Goal: Find specific page/section: Find specific page/section

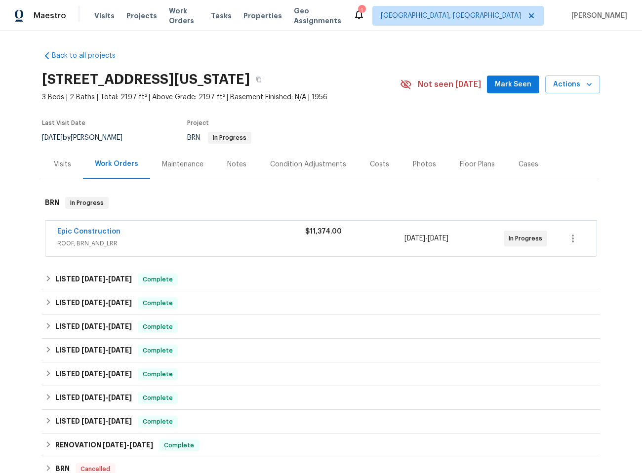
click at [198, 253] on div "Epic Construction ROOF, BRN_AND_LRR $11,374.00 9/13/2025 - 9/16/2025 In Progress" at bounding box center [320, 239] width 551 height 36
click at [189, 242] on span "ROOF, BRN_AND_LRR" at bounding box center [181, 244] width 248 height 10
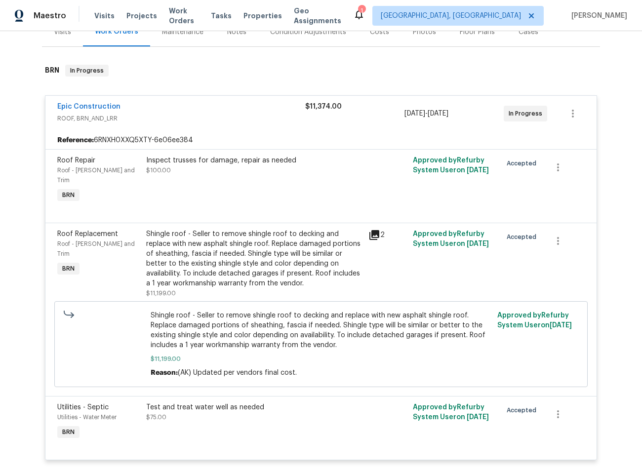
scroll to position [116, 0]
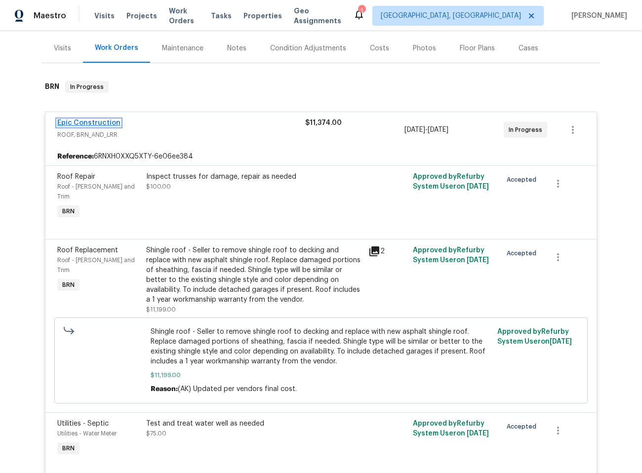
click at [100, 121] on link "Epic Construction" at bounding box center [88, 123] width 63 height 7
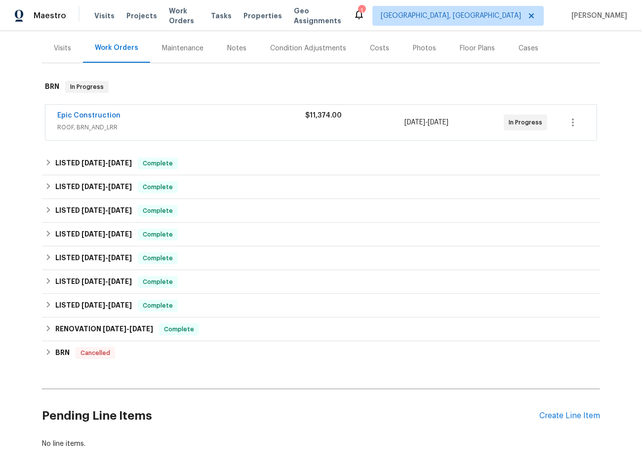
click at [189, 120] on div "Epic Construction" at bounding box center [181, 117] width 248 height 12
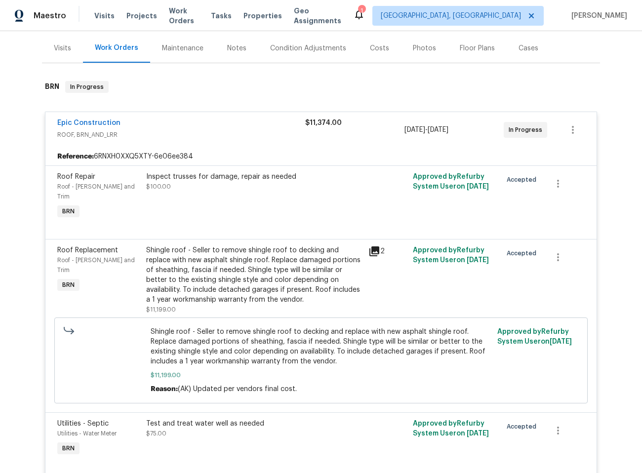
click at [143, 418] on div "Test and treat water well as needed $75.00" at bounding box center [254, 438] width 222 height 45
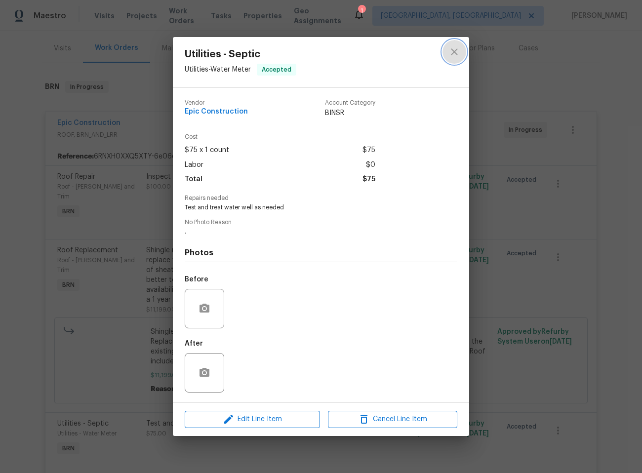
click at [464, 50] on button "close" at bounding box center [455, 52] width 24 height 24
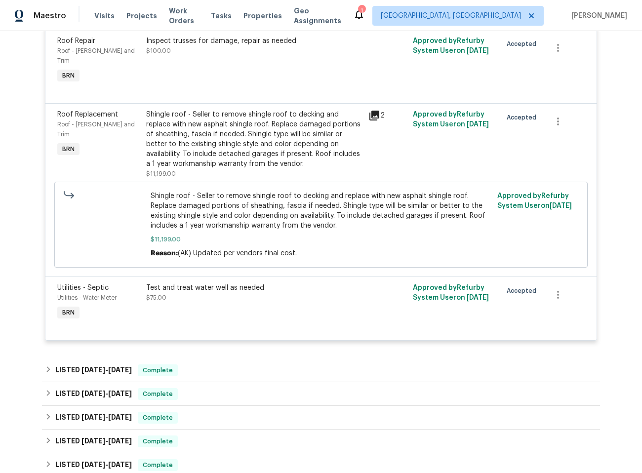
scroll to position [287, 0]
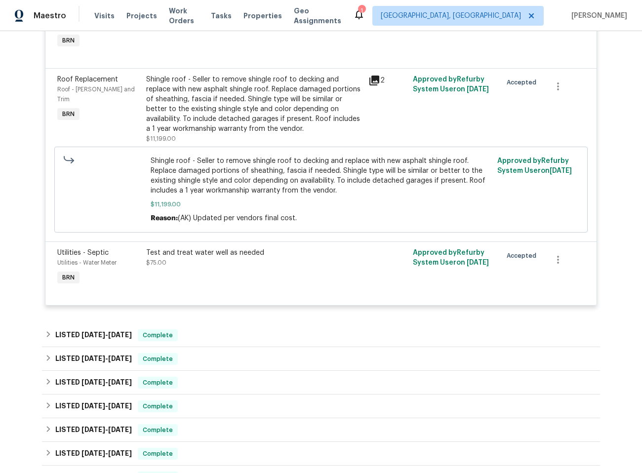
click at [214, 248] on div "Test and treat water well as needed" at bounding box center [254, 253] width 216 height 10
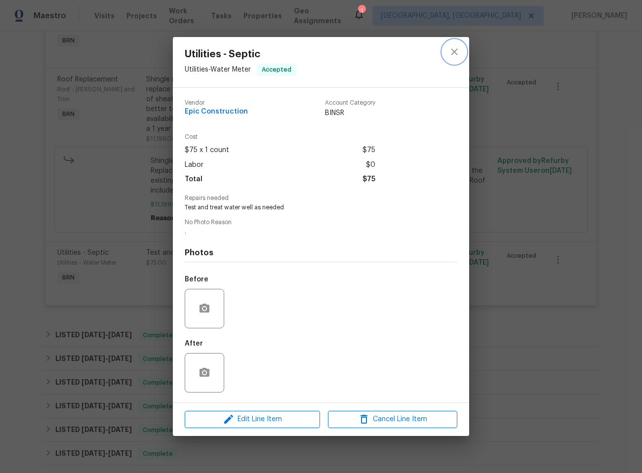
click at [457, 54] on icon "close" at bounding box center [454, 52] width 12 height 12
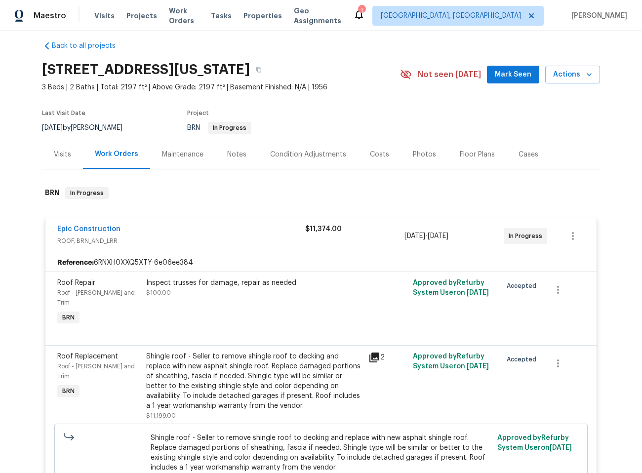
scroll to position [0, 0]
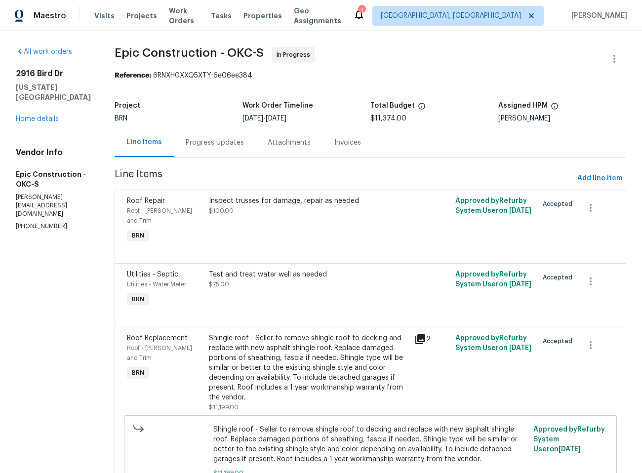
click at [256, 149] on div "Attachments" at bounding box center [289, 142] width 67 height 29
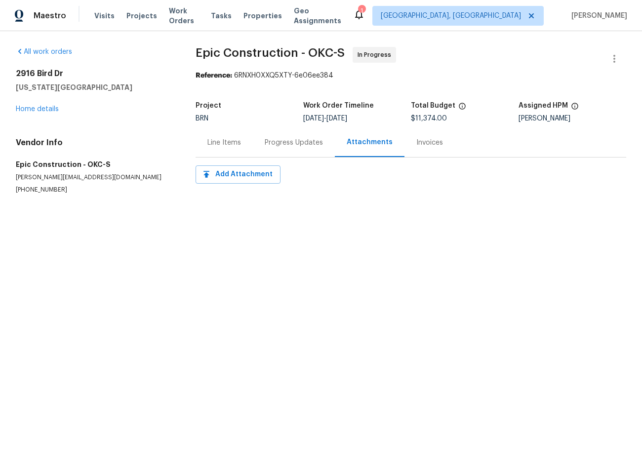
click at [220, 145] on div "Line Items" at bounding box center [224, 143] width 34 height 10
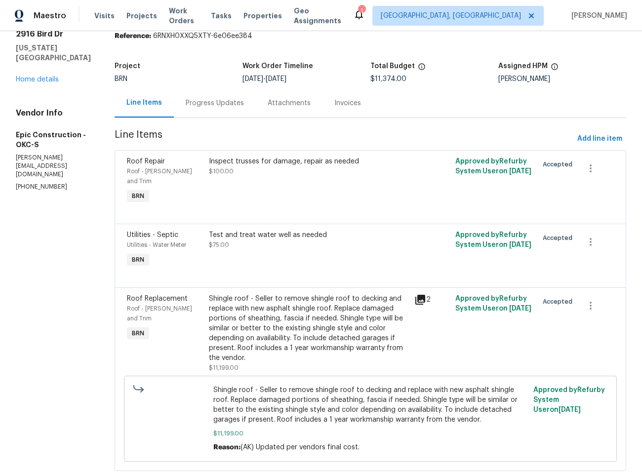
scroll to position [64, 0]
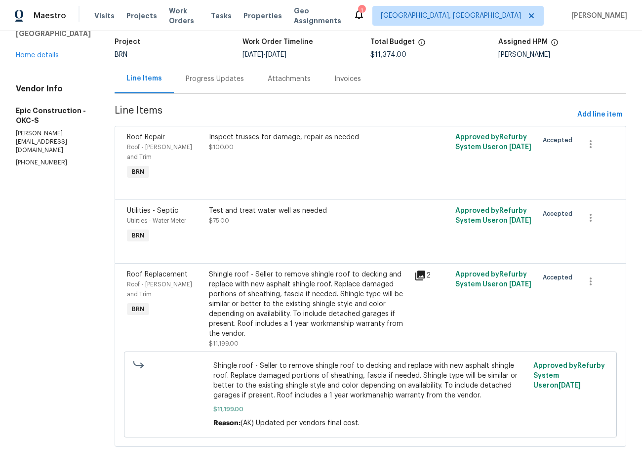
click at [205, 76] on div "Progress Updates" at bounding box center [215, 79] width 58 height 10
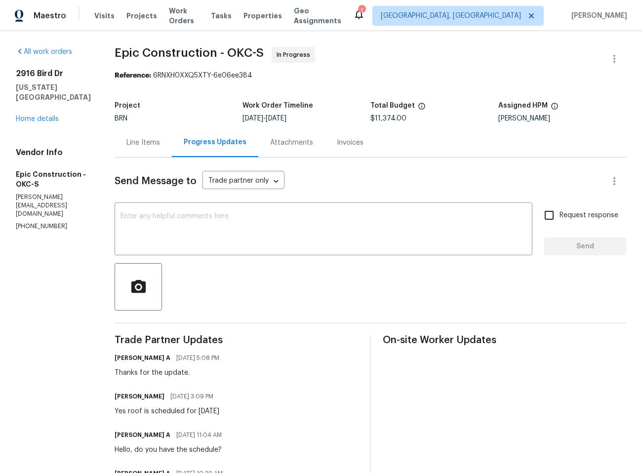
click at [129, 142] on div "Line Items" at bounding box center [143, 143] width 34 height 10
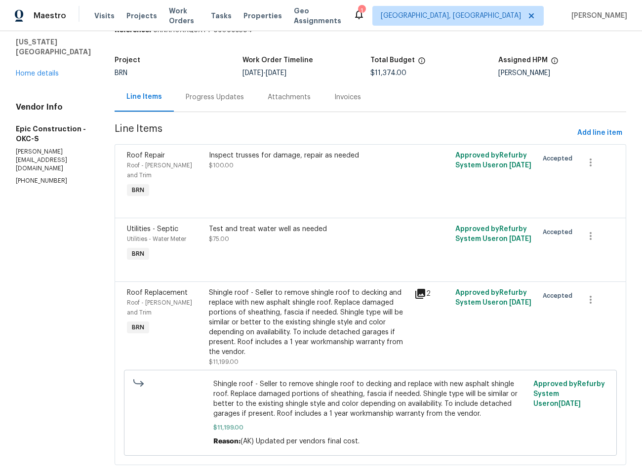
scroll to position [36, 0]
